Goal: Transaction & Acquisition: Purchase product/service

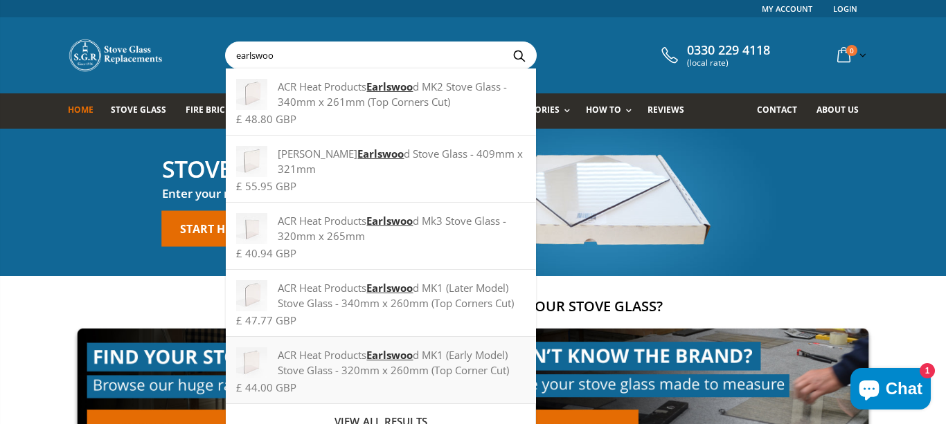
type input "earlswoo"
click at [389, 361] on strong "Earlswoo" at bounding box center [389, 355] width 46 height 14
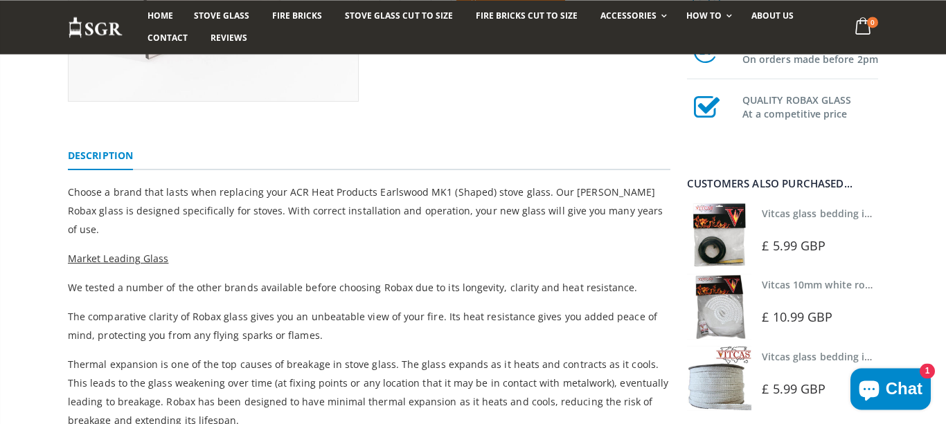
scroll to position [382, 0]
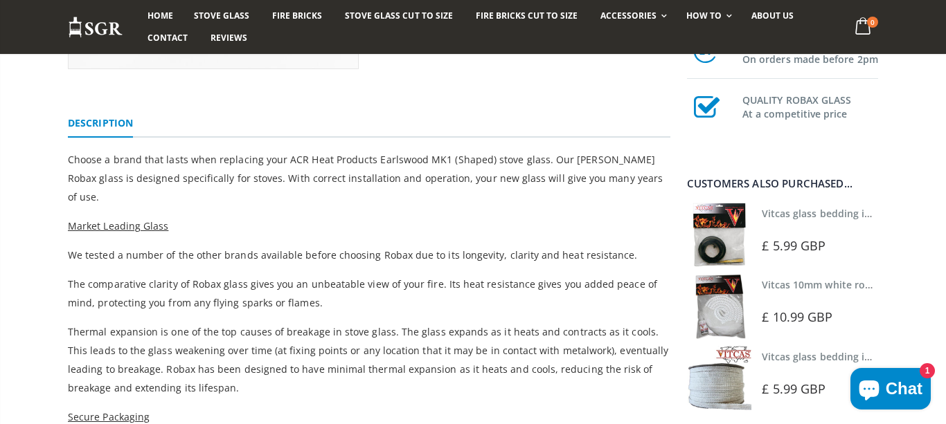
click at [726, 249] on img at bounding box center [719, 235] width 64 height 64
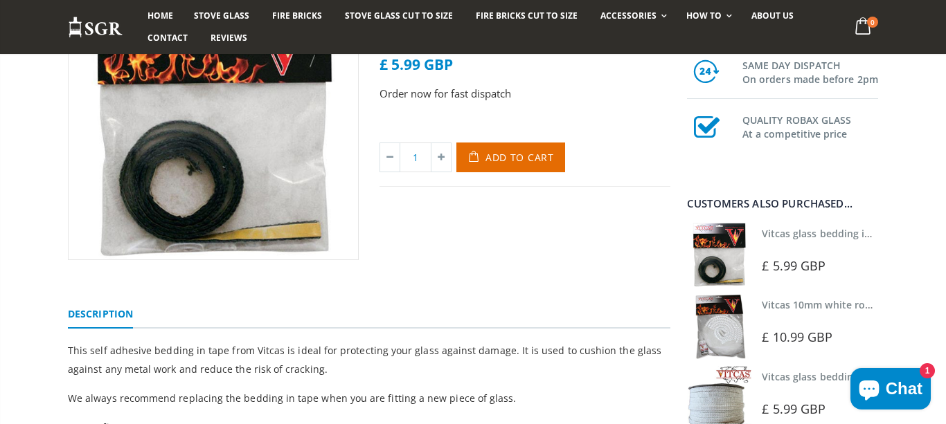
scroll to position [96, 0]
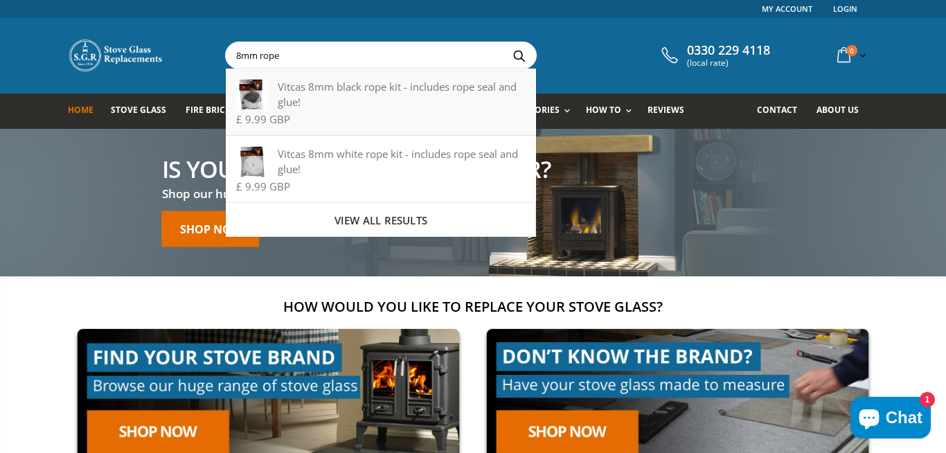
type input "8mm rope"
click at [361, 89] on div "Vitcas 8mm black rope kit - includes rope seal and glue!" at bounding box center [380, 94] width 289 height 30
